Goal: Information Seeking & Learning: Learn about a topic

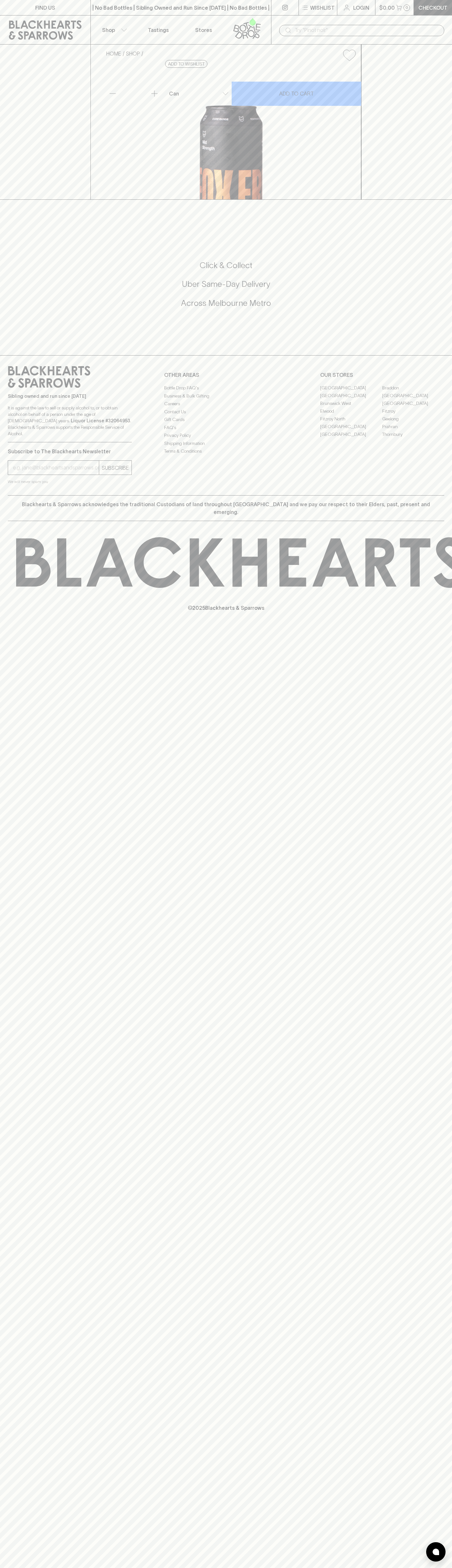
click at [172, 19] on link "Tastings" at bounding box center [158, 29] width 45 height 29
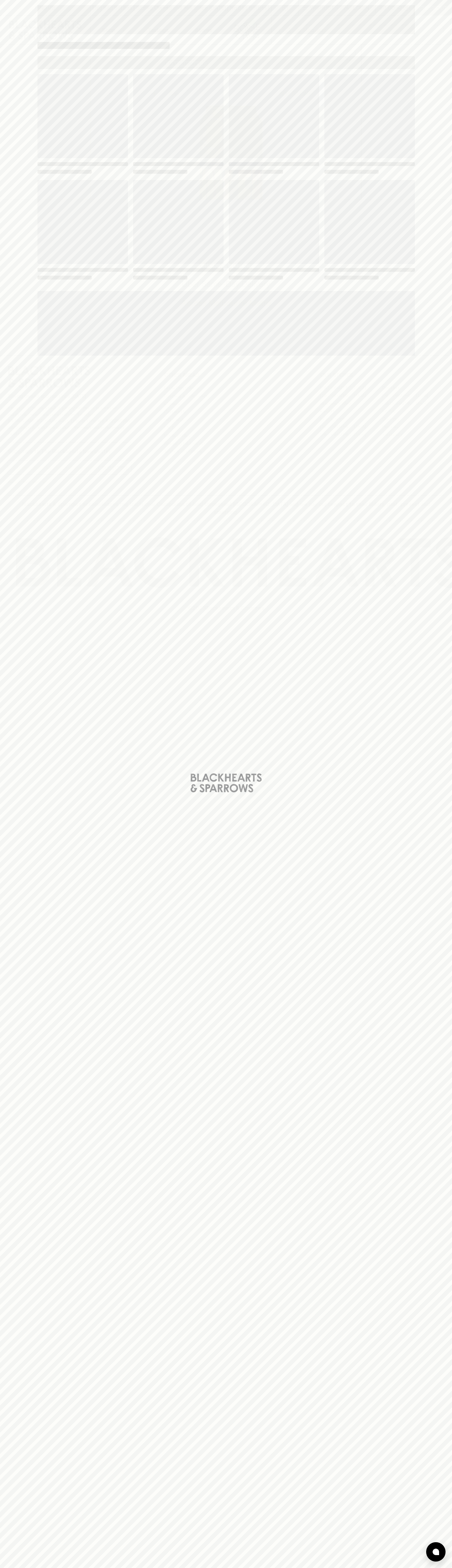
click at [450, 887] on div "Loading" at bounding box center [226, 784] width 452 height 1568
click at [361, 1567] on html "FIND US | No Bad Bottles | Sibling Owned and Run Since [DATE] | No Bad Bottles …" at bounding box center [226, 784] width 452 height 1568
click at [8, 766] on div "Loading" at bounding box center [226, 784] width 452 height 1568
